Goal: Task Accomplishment & Management: Complete application form

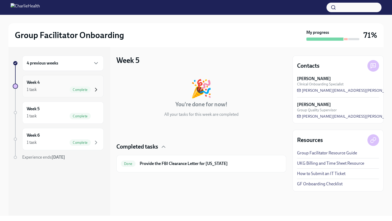
click at [93, 89] on icon "button" at bounding box center [96, 89] width 6 height 6
click at [87, 108] on div "Week 5 1 task Complete" at bounding box center [63, 112] width 72 height 13
click at [95, 146] on div "Week 6 1 task Complete" at bounding box center [62, 139] width 81 height 22
click at [91, 63] on div "4 previous weeks" at bounding box center [63, 63] width 72 height 6
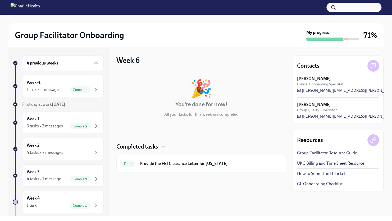
scroll to position [26, 0]
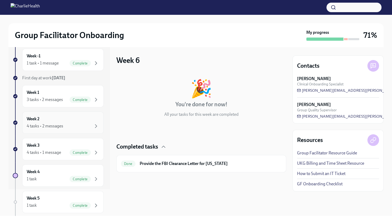
click at [78, 124] on div "4 tasks • 2 messages" at bounding box center [63, 126] width 72 height 6
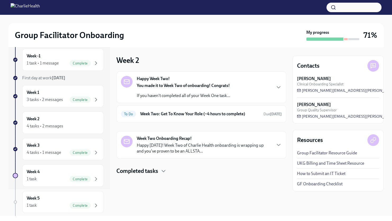
click at [277, 86] on icon "button" at bounding box center [278, 87] width 6 height 6
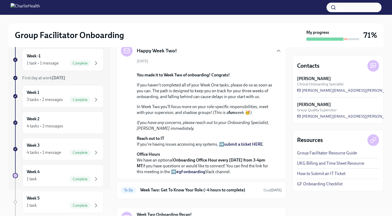
scroll to position [143, 0]
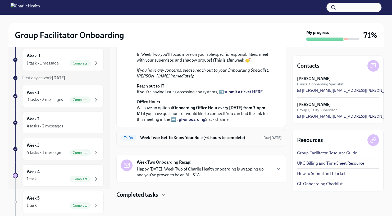
click at [233, 139] on h6 "Week Two: Get To Know Your Role (~4 hours to complete)" at bounding box center [199, 138] width 119 height 6
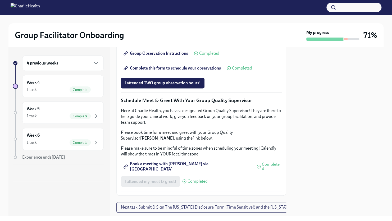
scroll to position [423, 0]
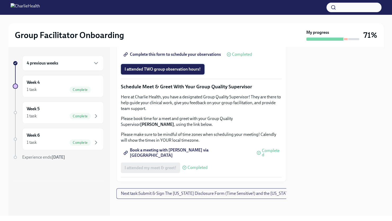
click at [191, 72] on span "I attended TWO group observation hours!" at bounding box center [163, 69] width 76 height 5
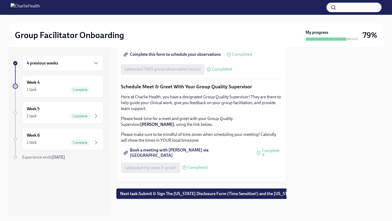
scroll to position [512, 0]
click at [223, 191] on span "Next task : Submit & Sign The [US_STATE] Disclosure Form (Time Sensitive!) and …" at bounding box center [225, 193] width 211 height 5
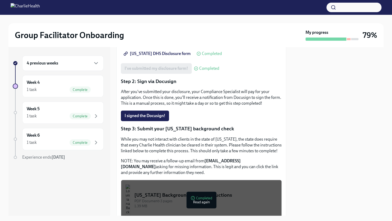
scroll to position [106, 0]
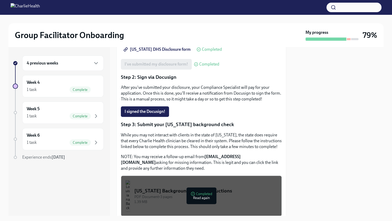
click at [145, 109] on span "I signed the Docusign!" at bounding box center [145, 111] width 41 height 5
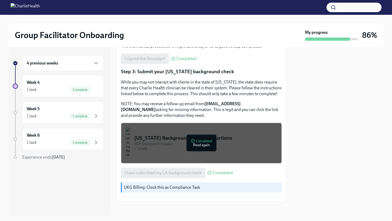
scroll to position [159, 0]
click at [43, 82] on div "Week 4 1 task Complete" at bounding box center [63, 86] width 72 height 13
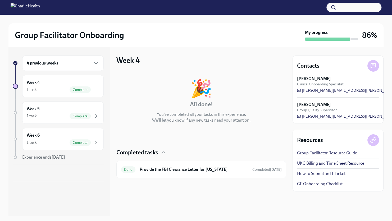
click at [87, 59] on div "4 previous weeks" at bounding box center [62, 63] width 81 height 15
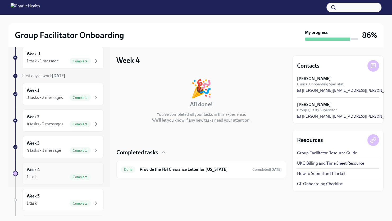
scroll to position [80, 0]
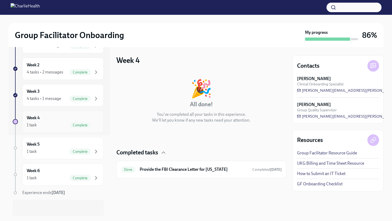
click at [52, 121] on div "Week 4 1 task Complete" at bounding box center [63, 121] width 72 height 13
click at [52, 118] on div "Week 4 1 task Complete" at bounding box center [63, 121] width 72 height 13
click at [56, 93] on div "Week 3 4 tasks • 1 message Complete" at bounding box center [63, 95] width 72 height 13
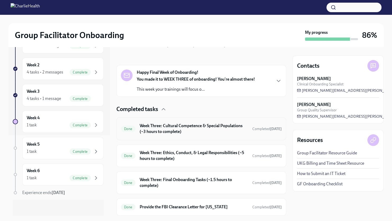
scroll to position [91, 0]
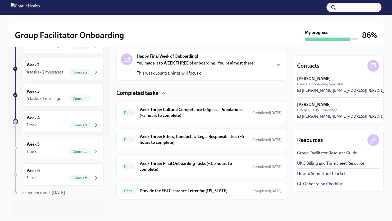
click at [275, 62] on icon "button" at bounding box center [278, 65] width 6 height 6
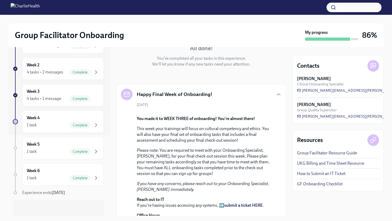
scroll to position [26, 0]
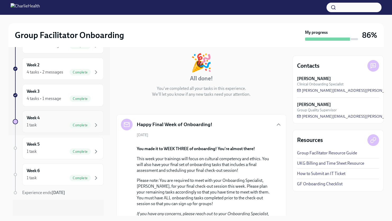
click at [52, 118] on div "Week 4 1 task Complete" at bounding box center [63, 121] width 72 height 13
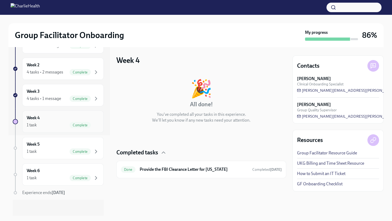
click at [52, 119] on div "Week 4 1 task Complete" at bounding box center [63, 121] width 72 height 13
click at [161, 152] on icon "button" at bounding box center [163, 152] width 6 height 6
click at [161, 151] on icon "button" at bounding box center [163, 152] width 6 height 6
click at [45, 95] on div "4 tasks • 1 message Complete" at bounding box center [63, 98] width 72 height 6
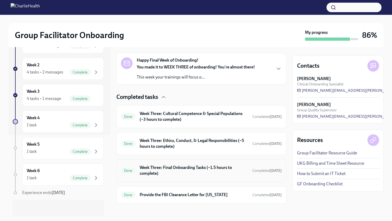
scroll to position [91, 0]
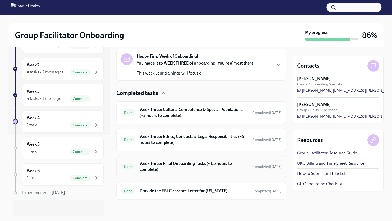
click at [210, 170] on h6 "Week Three: Final Onboarding Tasks (~1.5 hours to complete)" at bounding box center [194, 167] width 108 height 12
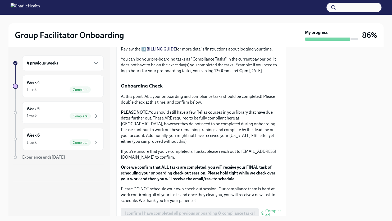
scroll to position [415, 0]
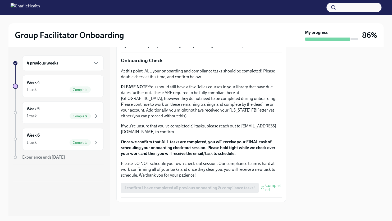
click at [56, 66] on h6 "4 previous weeks" at bounding box center [42, 63] width 31 height 6
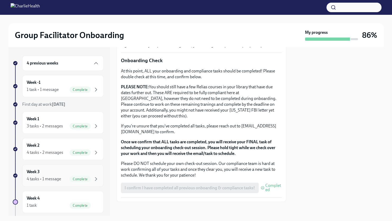
click at [54, 169] on div "Week 3 4 tasks • 1 message Complete" at bounding box center [63, 175] width 72 height 13
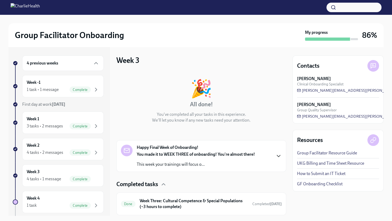
click at [275, 155] on icon "button" at bounding box center [278, 156] width 6 height 6
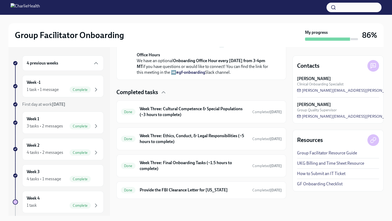
scroll to position [237, 0]
click at [216, 118] on h6 "Week Three: Cultural Competence & Special Populations (~3 hours to complete)" at bounding box center [194, 112] width 108 height 12
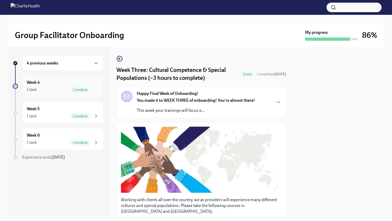
click at [62, 91] on div "1 task Complete" at bounding box center [63, 89] width 72 height 6
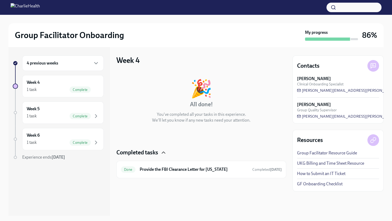
click at [161, 151] on icon "button" at bounding box center [163, 152] width 6 height 6
click at [162, 151] on icon "button" at bounding box center [163, 152] width 6 height 6
click at [189, 166] on div "Done Provide the FBI Clearance Letter for [US_STATE] Completed [DATE]" at bounding box center [201, 169] width 161 height 8
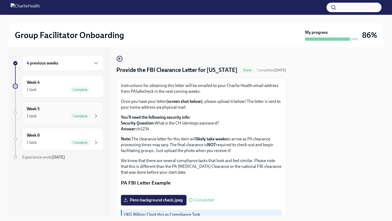
click at [58, 117] on div "1 task Complete" at bounding box center [63, 116] width 72 height 6
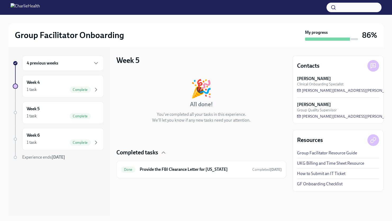
click at [55, 60] on div "4 previous weeks" at bounding box center [62, 63] width 81 height 15
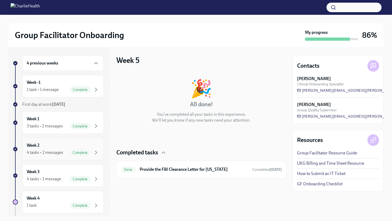
click at [49, 146] on div "Week 2 4 tasks • 2 messages Complete" at bounding box center [63, 148] width 72 height 13
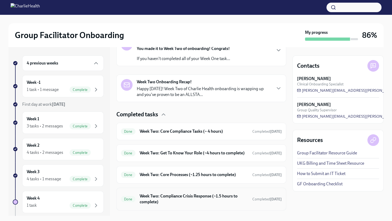
scroll to position [117, 0]
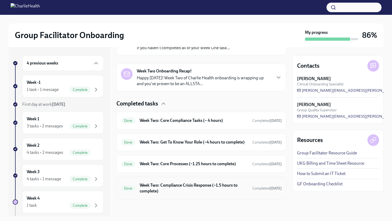
click at [181, 192] on h6 "Week Two: Compliance Crisis Response (~1.5 hours to complete)" at bounding box center [194, 188] width 108 height 12
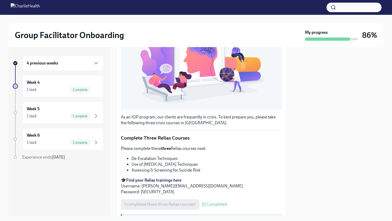
scroll to position [144, 0]
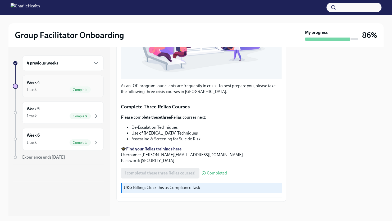
click at [55, 89] on div "1 task Complete" at bounding box center [63, 89] width 72 height 6
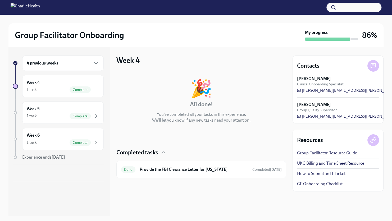
click at [43, 65] on h6 "4 previous weeks" at bounding box center [42, 63] width 31 height 6
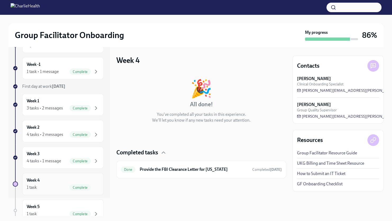
scroll to position [26, 0]
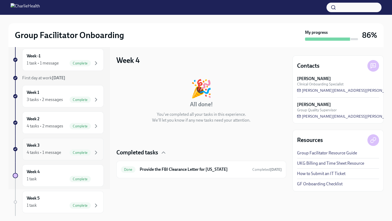
click at [44, 154] on div "4 tasks • 1 message" at bounding box center [44, 153] width 34 height 6
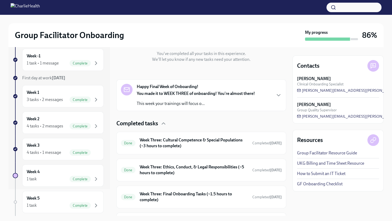
scroll to position [79, 0]
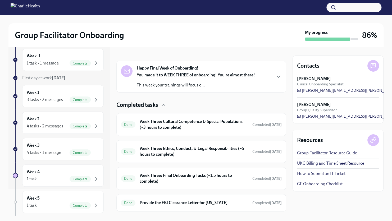
click at [271, 76] on div "Happy Final Week of Onboarding! You made it to WEEK THREE of onboarding! You're…" at bounding box center [201, 76] width 161 height 23
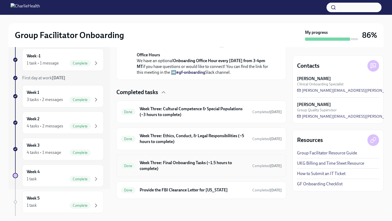
scroll to position [290, 0]
click at [203, 112] on h6 "Week Three: Cultural Competence & Special Populations (~3 hours to complete)" at bounding box center [194, 112] width 108 height 12
